Goal: Communication & Community: Answer question/provide support

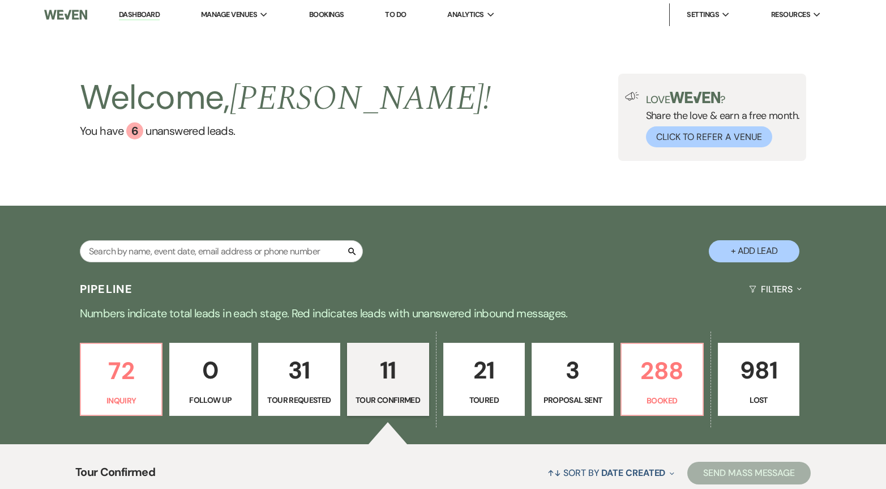
select select "4"
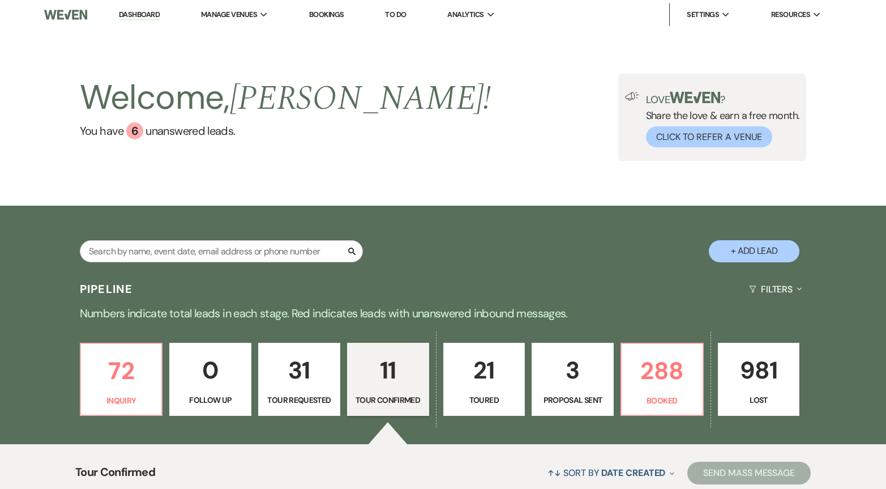
select select "4"
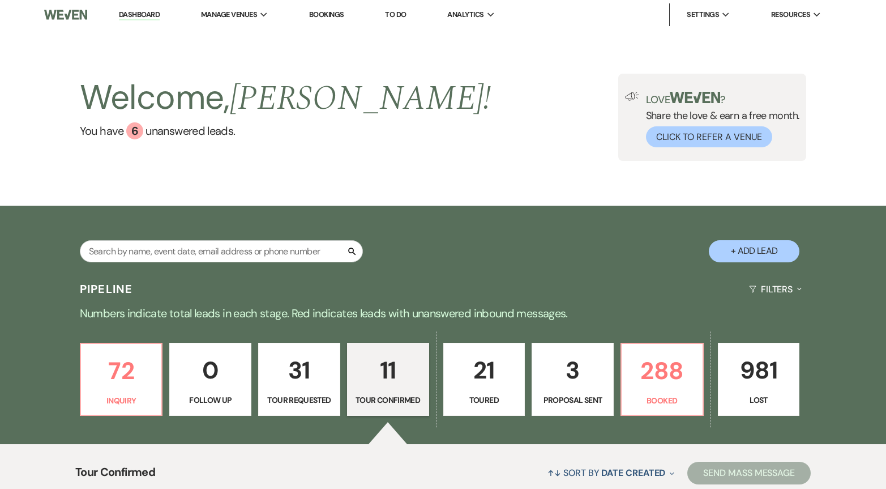
select select "4"
click at [249, 250] on input "text" at bounding box center [221, 251] width 283 height 22
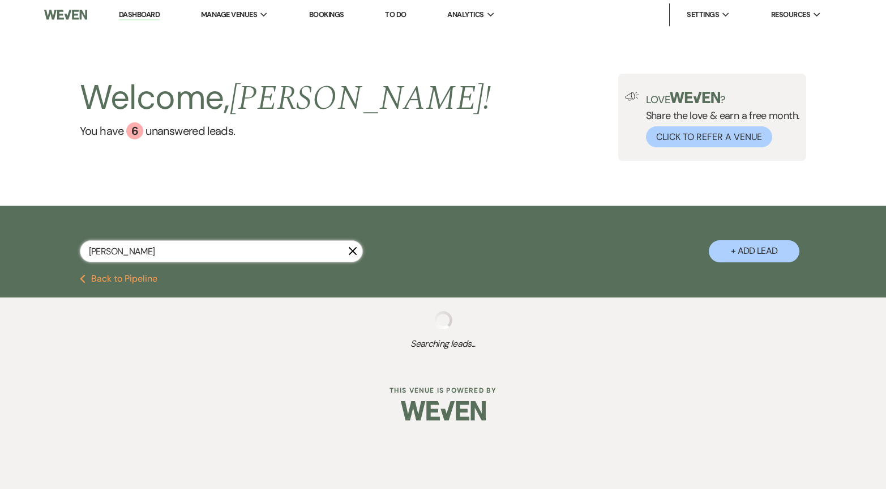
type input "[PERSON_NAME]"
select select "2"
select select "4"
select select "8"
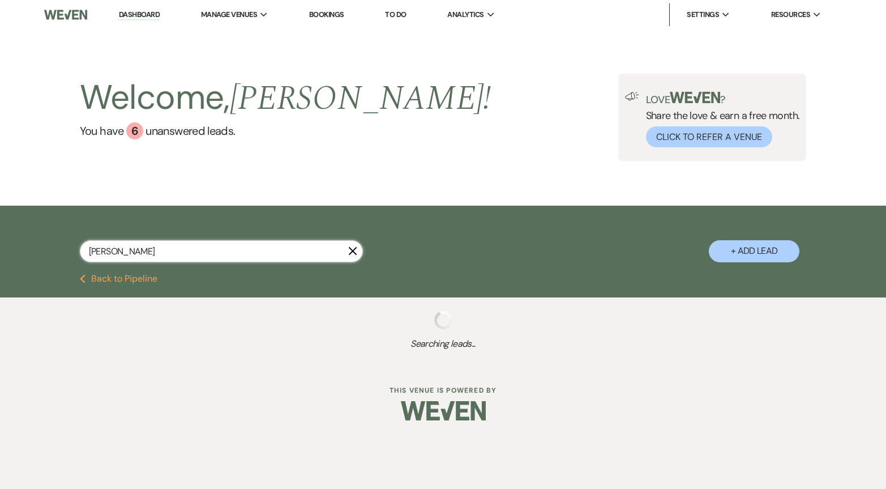
select select "6"
select select "8"
select select "5"
select select "8"
select select "9"
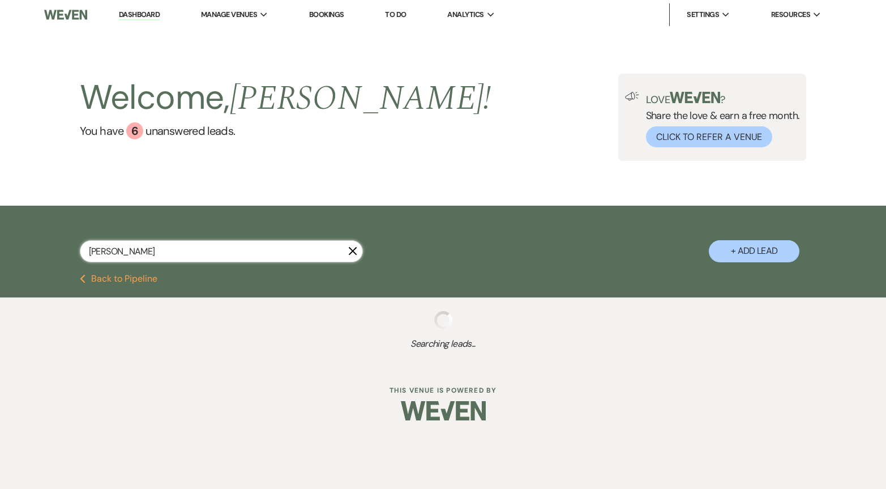
select select "2"
select select "8"
select select "3"
select select "8"
select select "10"
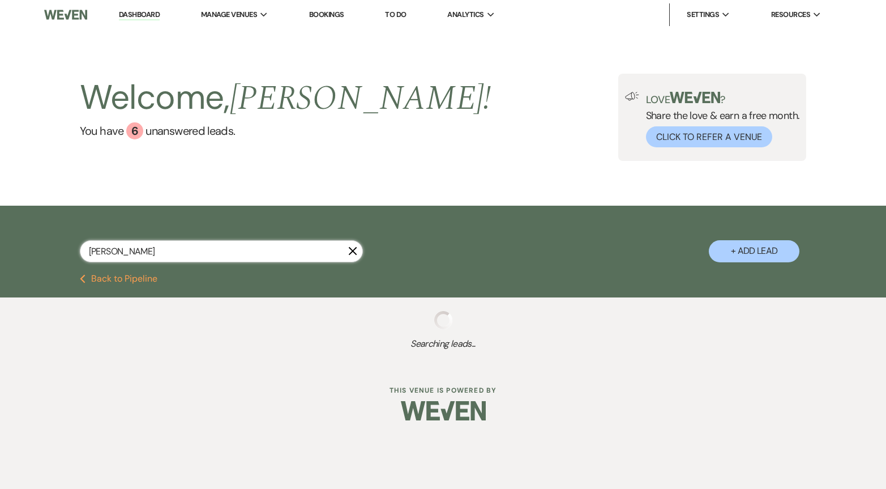
select select "8"
select select "5"
select select "8"
select select "2"
select select "8"
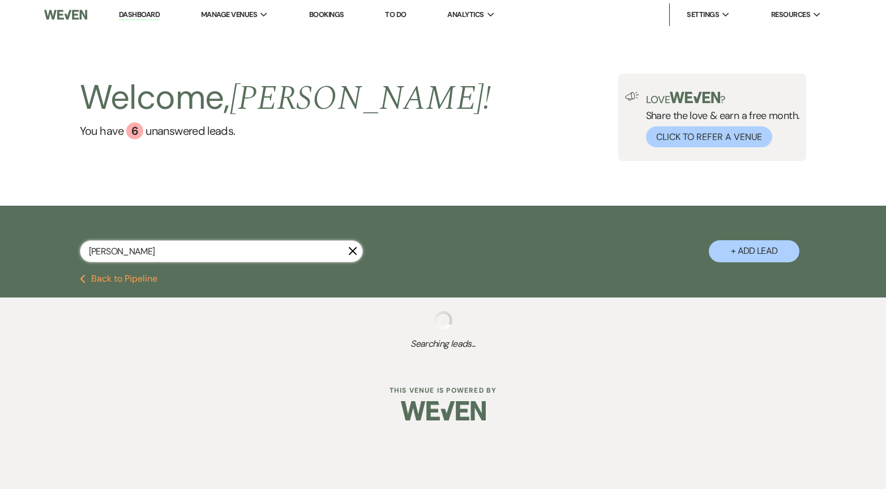
select select "5"
select select "8"
select select "10"
select select "8"
select select "10"
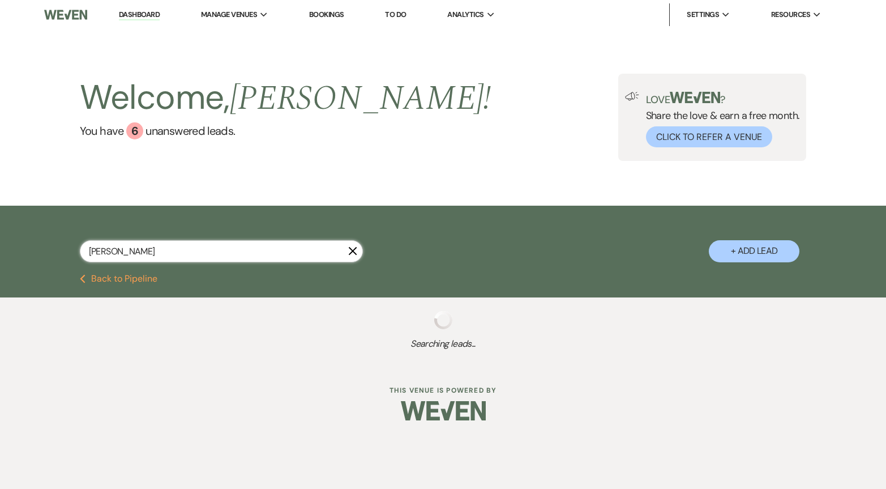
select select "8"
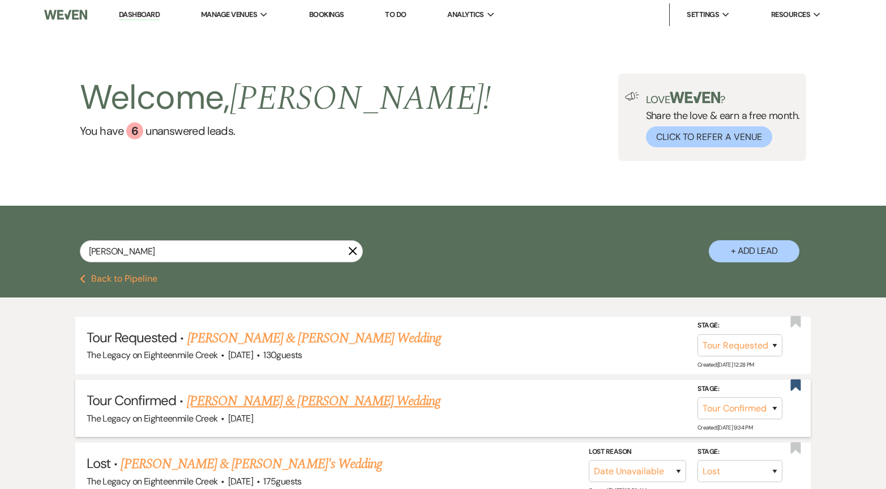
click at [401, 401] on link "[PERSON_NAME] & [PERSON_NAME] Wedding" at bounding box center [314, 401] width 254 height 20
select select "4"
select select "5"
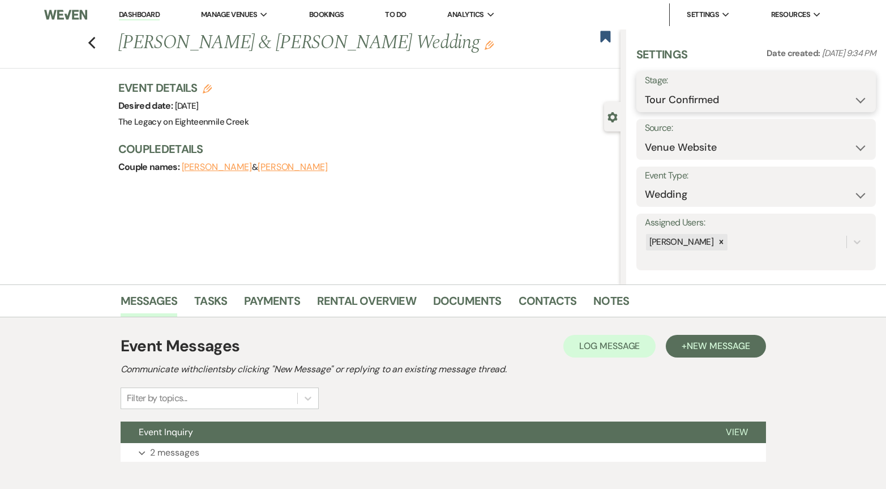
click at [723, 90] on select "Inquiry Follow Up Tour Requested Tour Confirmed Toured Proposal Sent Booked Lost" at bounding box center [756, 100] width 223 height 22
select select "5"
click at [645, 89] on select "Inquiry Follow Up Tour Requested Tour Confirmed Toured Proposal Sent Booked Lost" at bounding box center [756, 100] width 223 height 22
click at [845, 98] on button "Save" at bounding box center [851, 91] width 50 height 23
click at [731, 349] on span "New Message" at bounding box center [718, 346] width 63 height 12
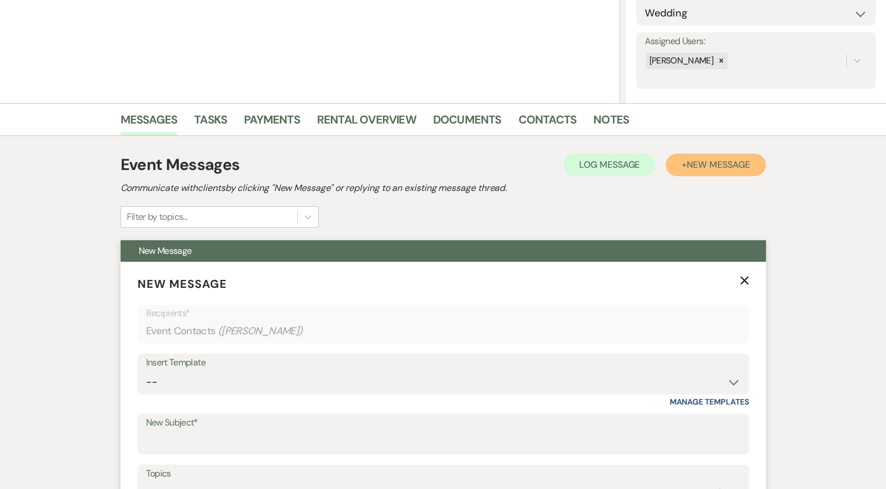
scroll to position [192, 0]
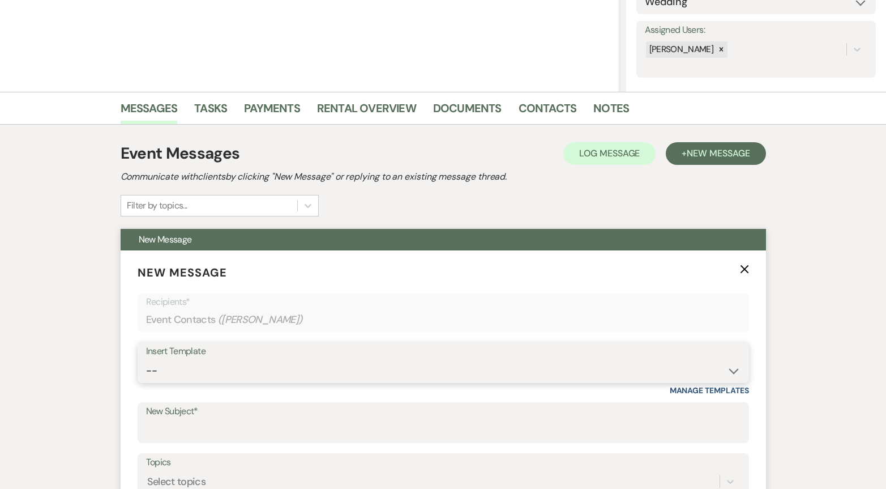
click at [278, 371] on select "-- Inquiry Follow Up- Just checking in :) Tour Date/Time Confirmation Proposal …" at bounding box center [443, 371] width 594 height 22
select select "2326"
click at [146, 360] on select "-- Inquiry Follow Up- Just checking in :) Tour Date/Time Confirmation Proposal …" at bounding box center [443, 371] width 594 height 22
type input "GREAT TO MEET YOU!"
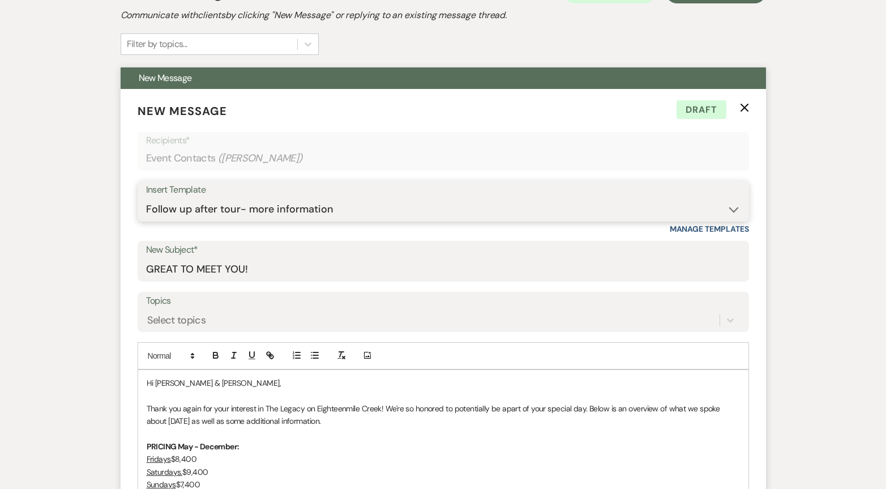
scroll to position [371, 0]
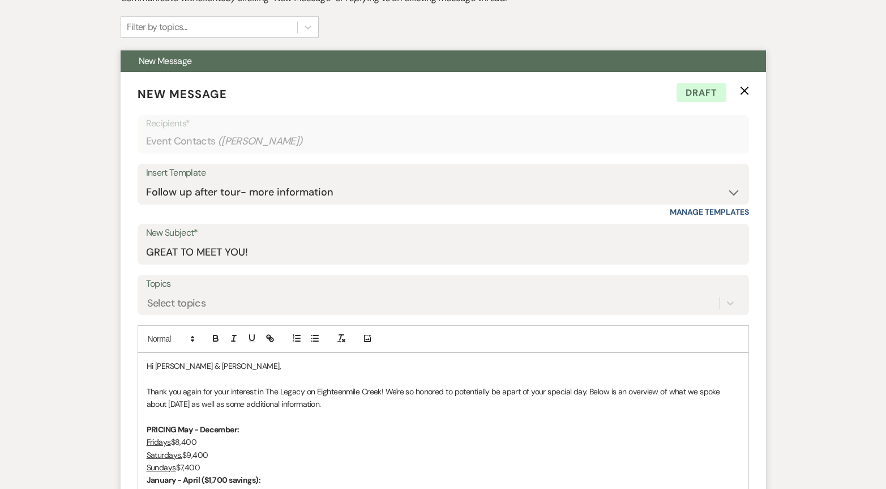
click at [147, 388] on p "Thank you again for your interest in The Legacy on Eighteenmile Creek! We're so…" at bounding box center [443, 397] width 593 height 25
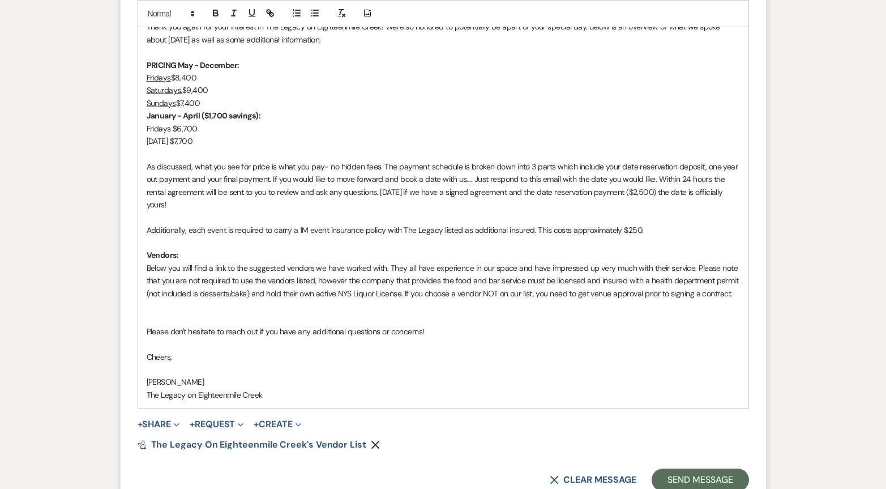
scroll to position [769, 0]
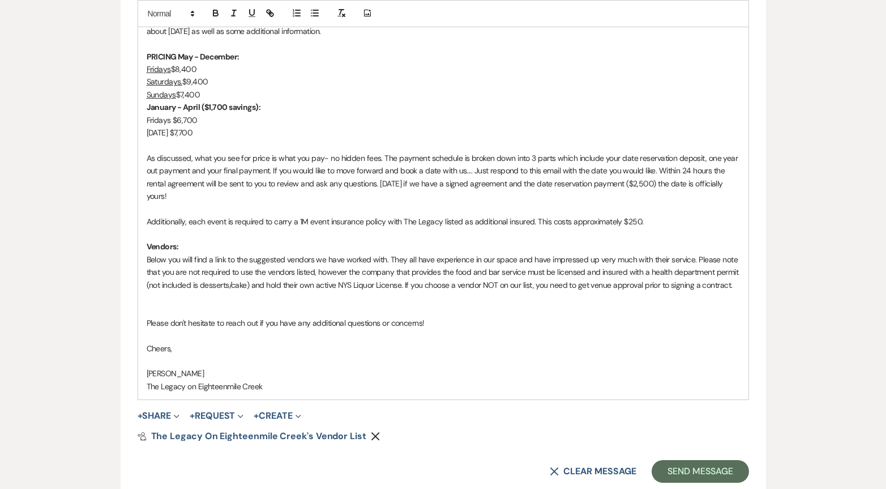
drag, startPoint x: 195, startPoint y: 374, endPoint x: 118, endPoint y: 373, distance: 77.6
click at [118, 373] on div "Messages Tasks Payments Rental Overview Documents Contacts Notes Event Messages…" at bounding box center [443, 41] width 886 height 1052
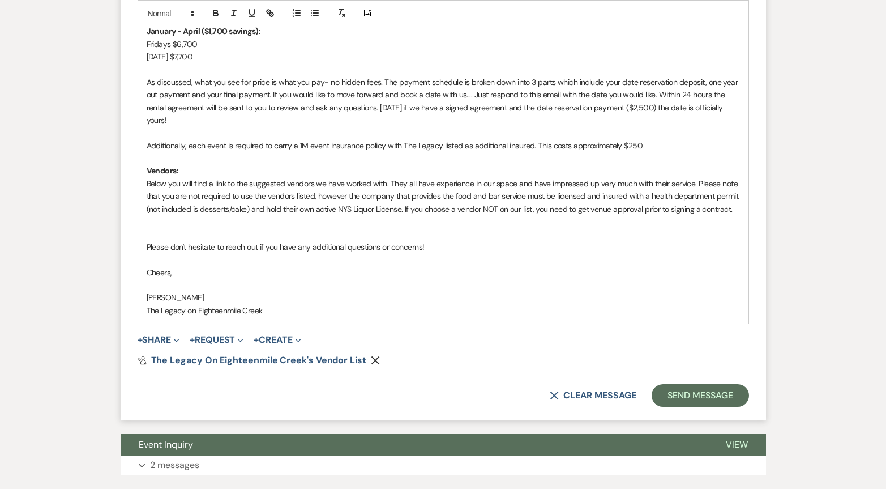
scroll to position [920, 0]
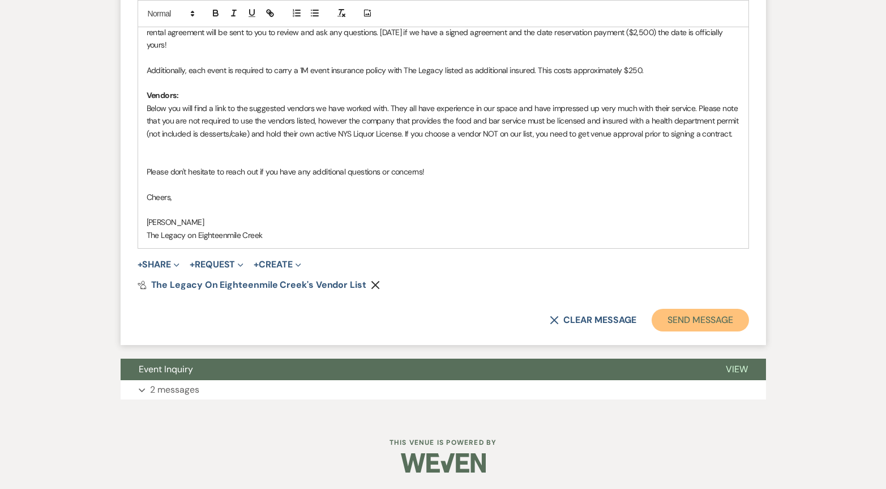
click at [715, 322] on button "Send Message" at bounding box center [700, 320] width 97 height 23
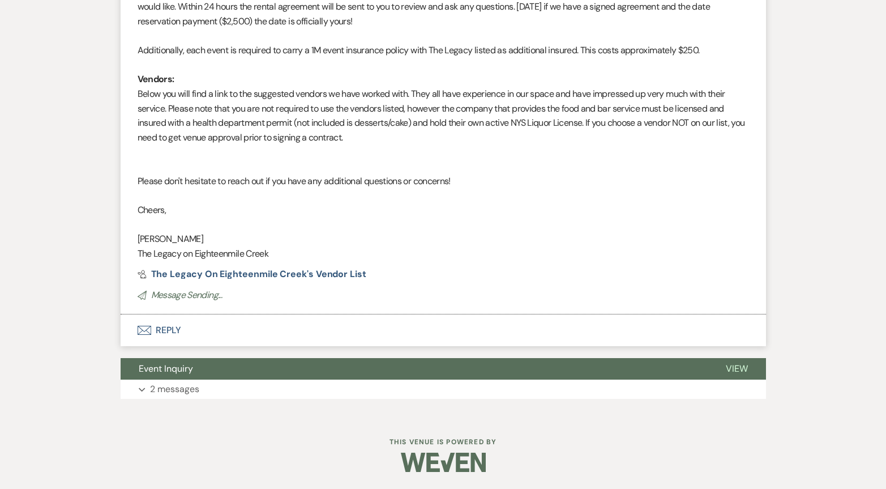
scroll to position [499, 0]
